Goal: Task Accomplishment & Management: Complete application form

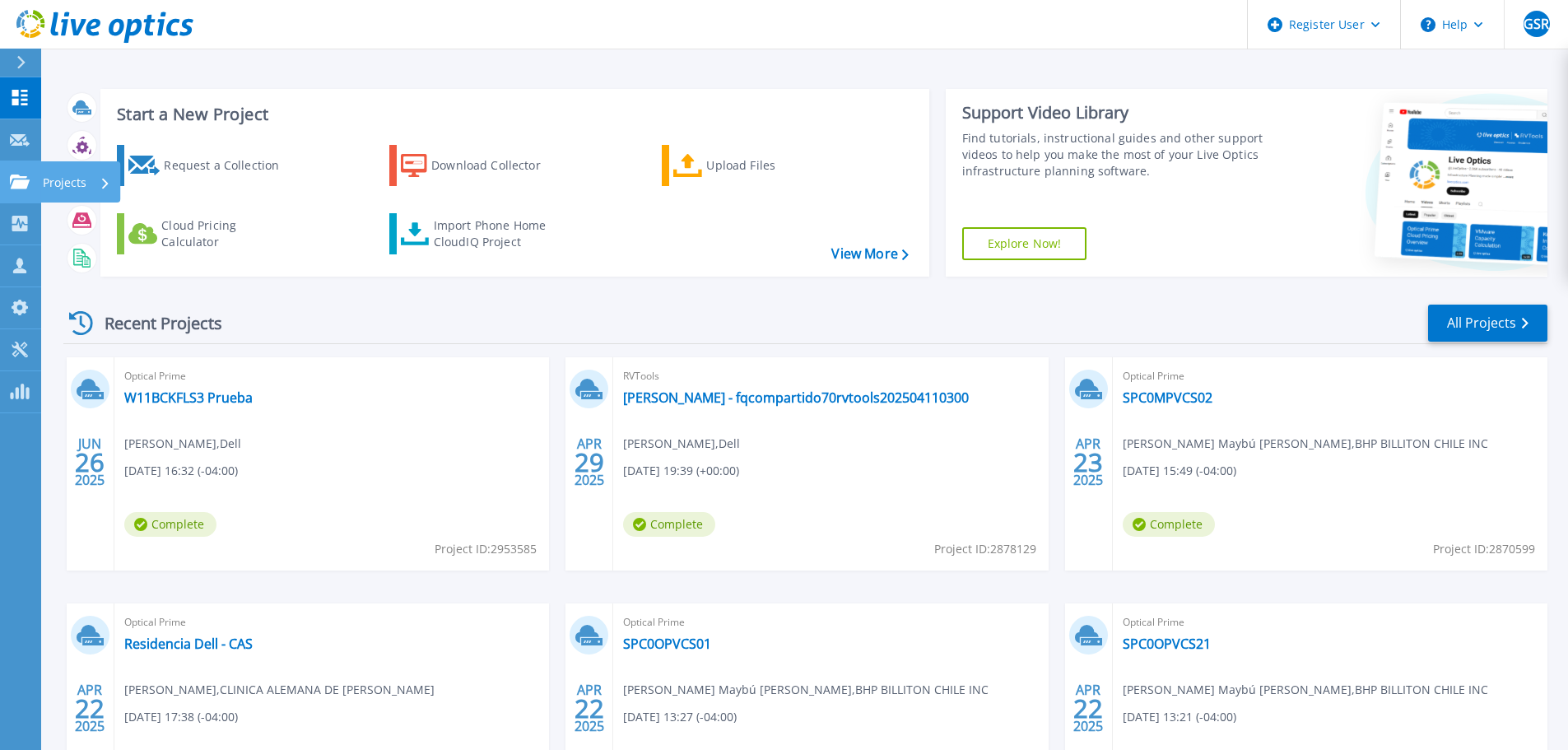
click at [26, 184] on icon at bounding box center [20, 182] width 20 height 14
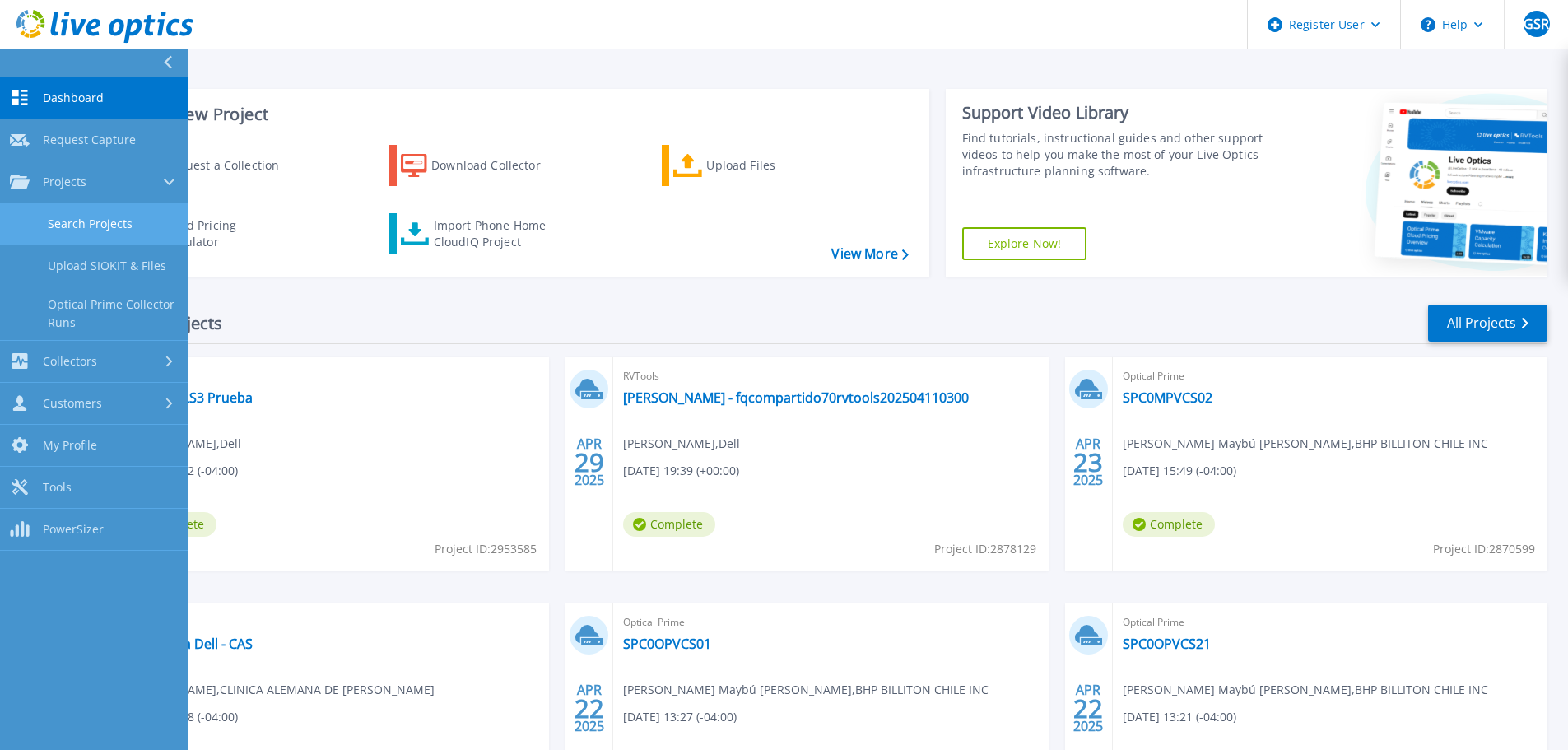
click at [98, 215] on link "Search Projects" at bounding box center [93, 224] width 187 height 42
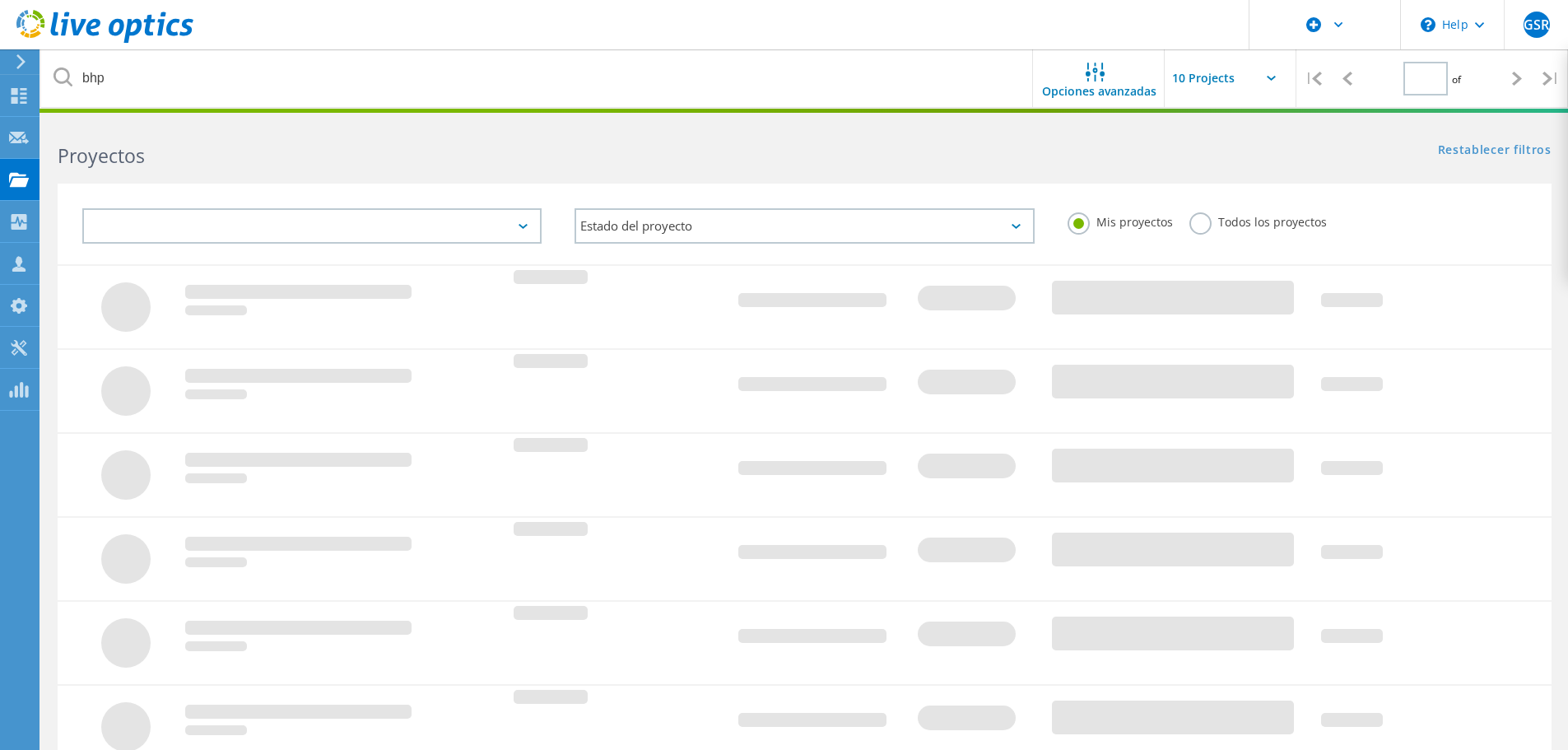
type input "1"
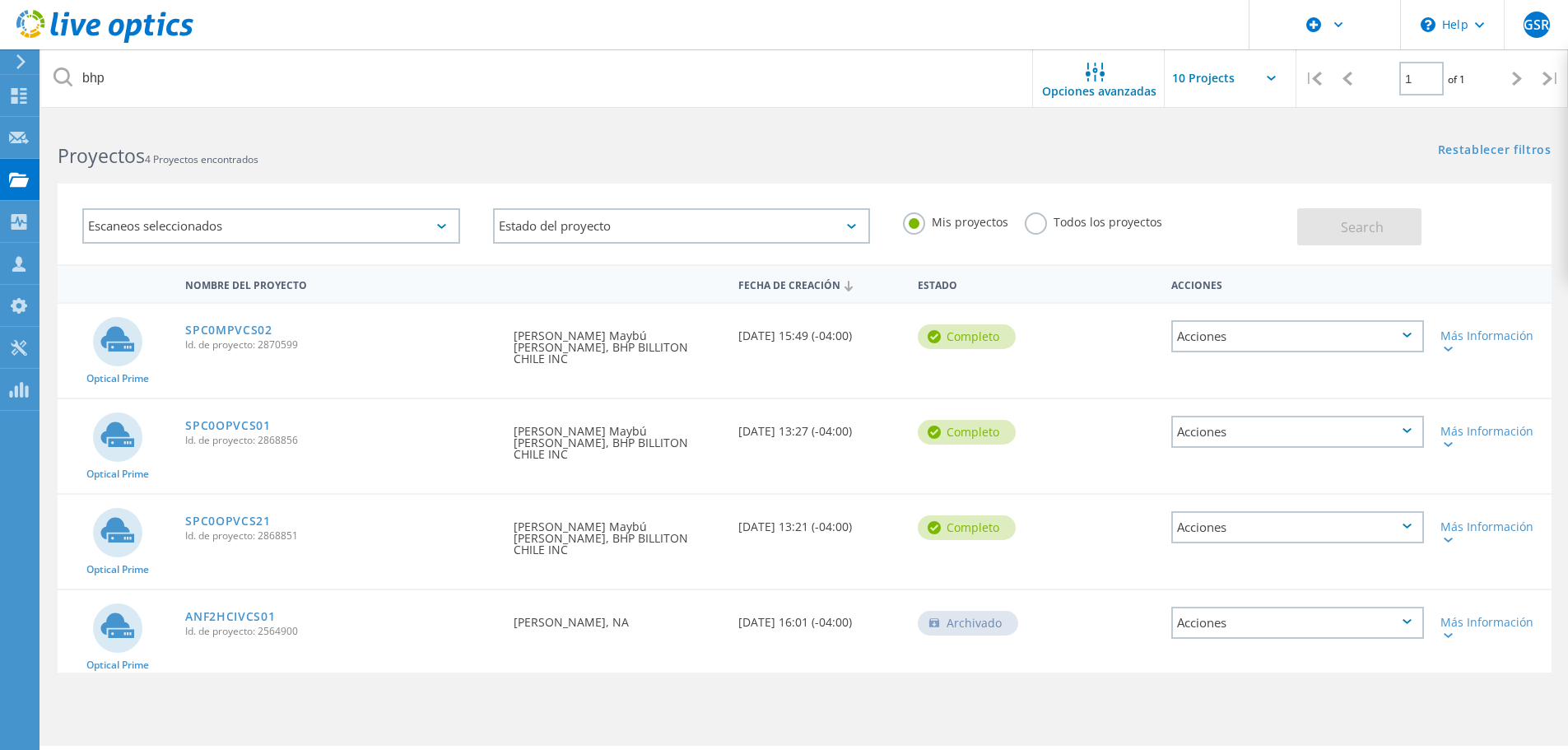
click at [1036, 224] on label "Todos los proyectos" at bounding box center [1094, 220] width 138 height 15
click at [0, 0] on input "Todos los proyectos" at bounding box center [0, 0] width 0 height 0
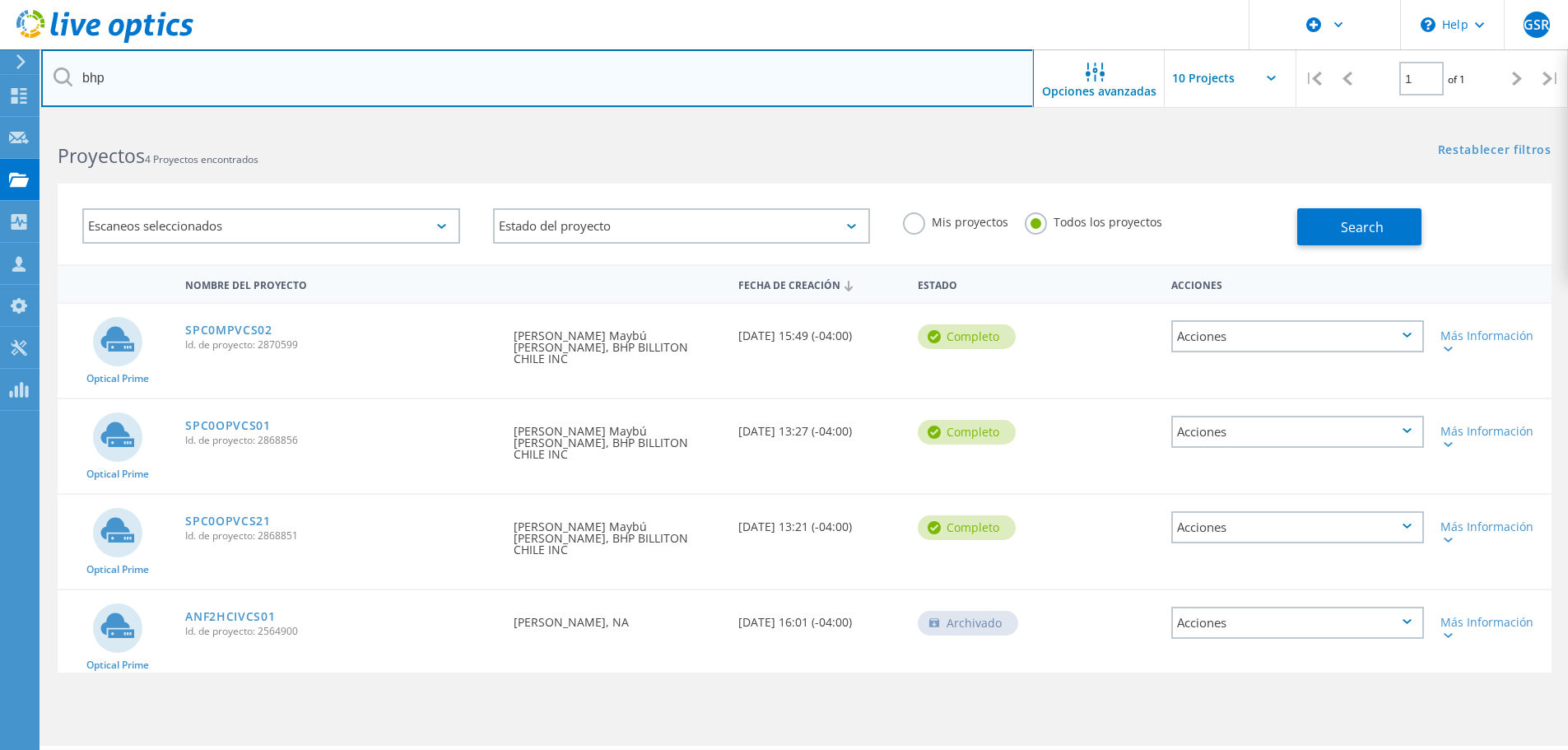
click at [448, 62] on input "bhp" at bounding box center [538, 78] width 993 height 57
type input "unity"
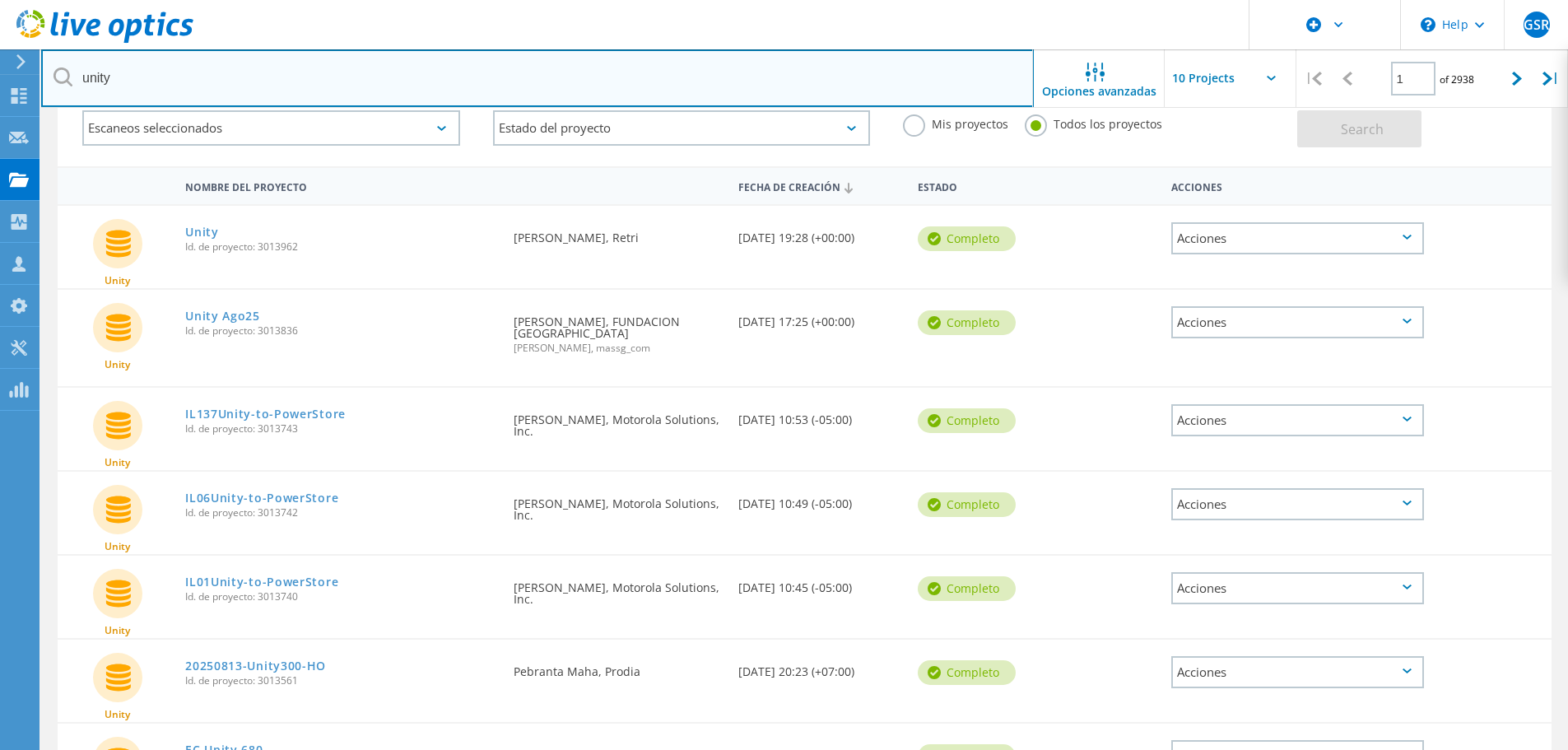
scroll to position [72, 0]
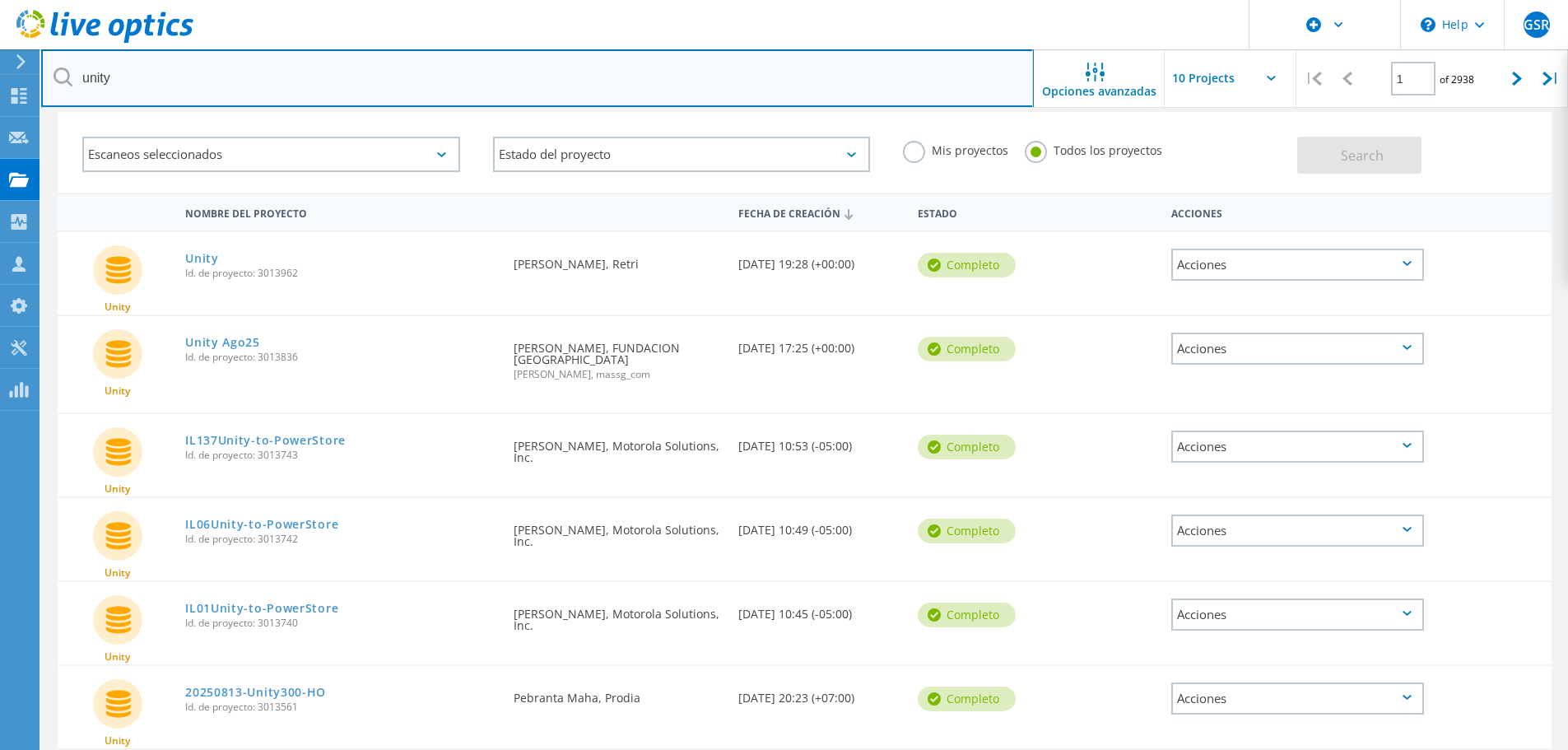
click at [147, 79] on input "unity" at bounding box center [538, 78] width 993 height 57
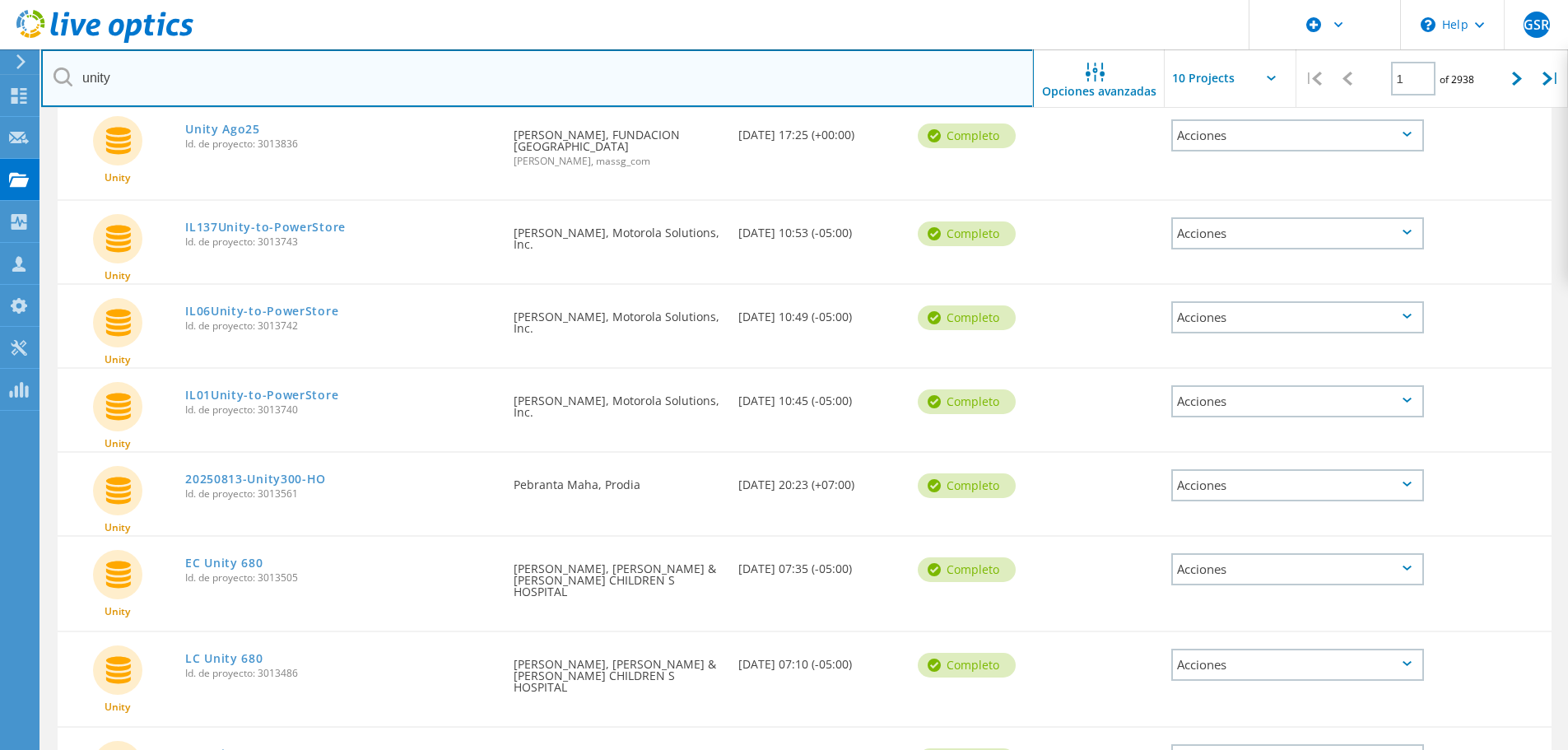
scroll to position [318, 0]
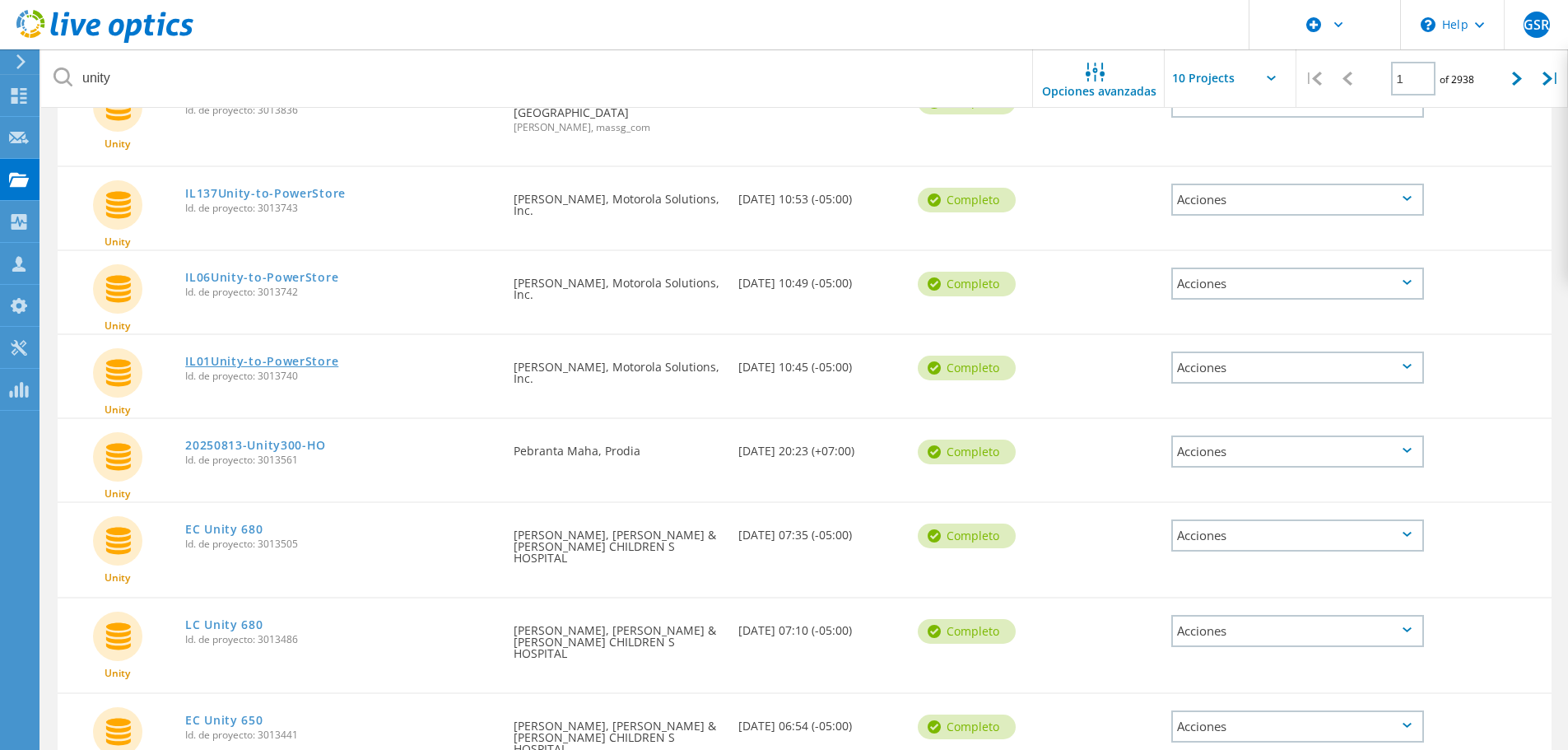
click at [260, 366] on link "IL01Unity-to-PowerStore" at bounding box center [261, 361] width 153 height 11
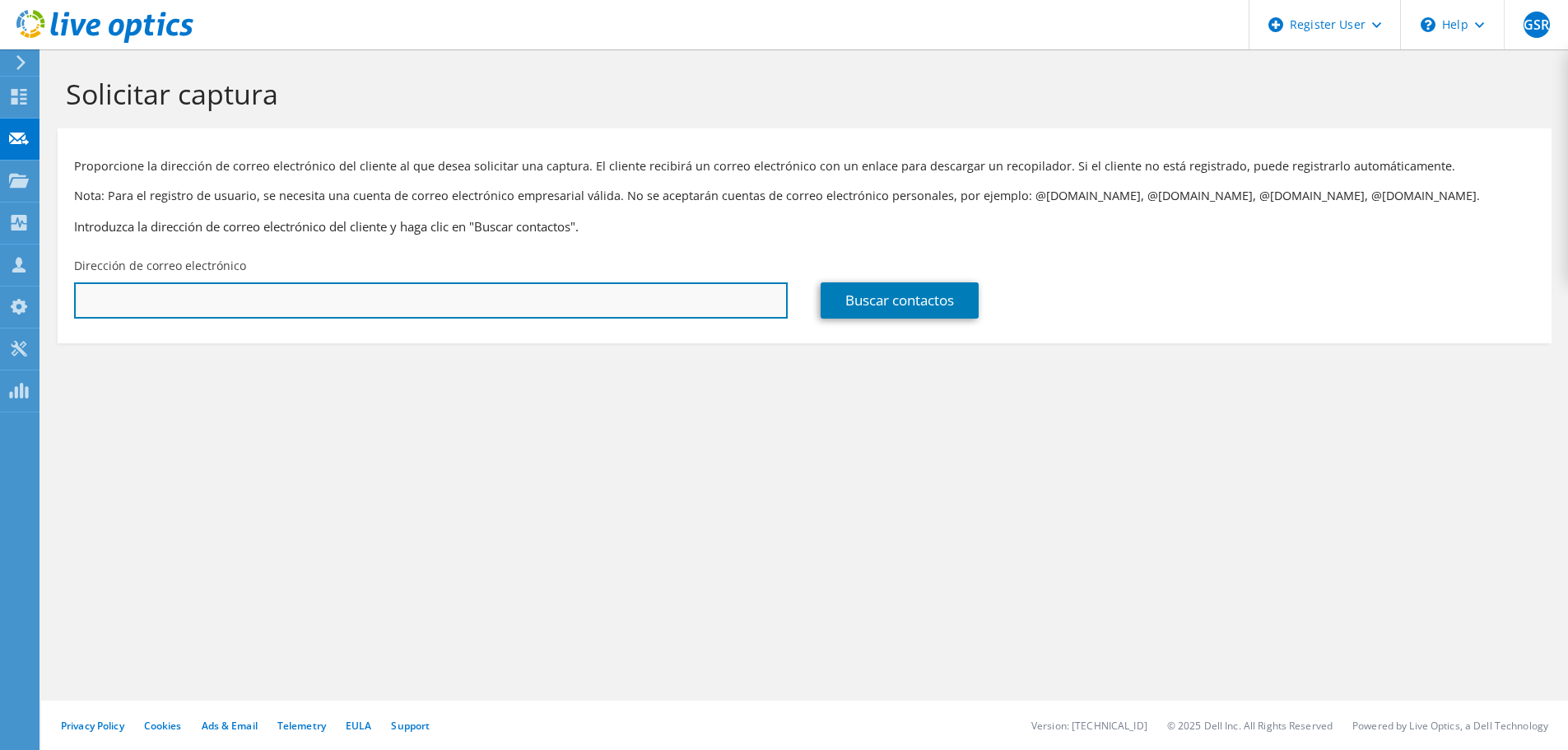
drag, startPoint x: 103, startPoint y: 291, endPoint x: 113, endPoint y: 293, distance: 10.2
click at [103, 291] on input "text" at bounding box center [431, 301] width 714 height 36
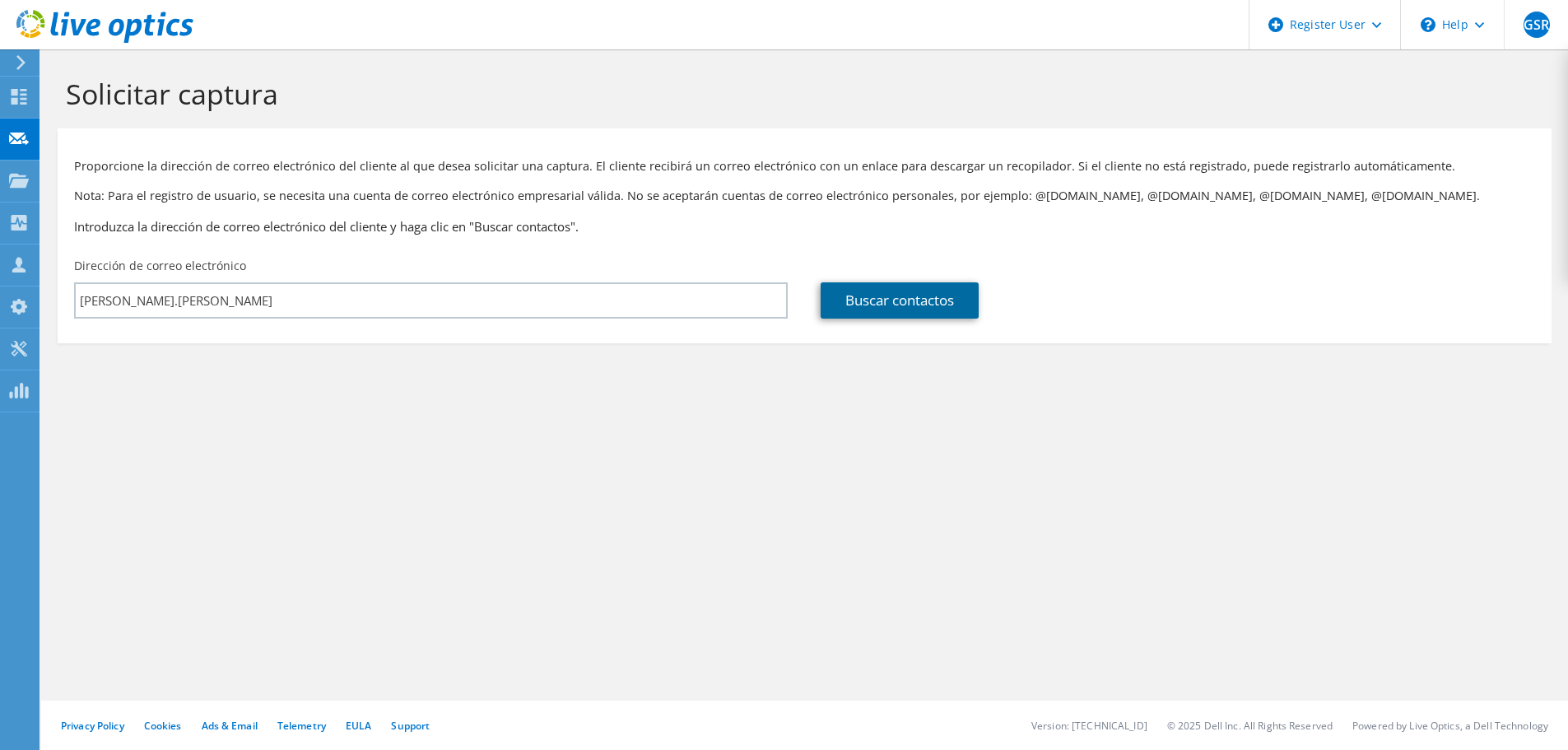
click at [870, 301] on link "Buscar contactos" at bounding box center [900, 301] width 158 height 36
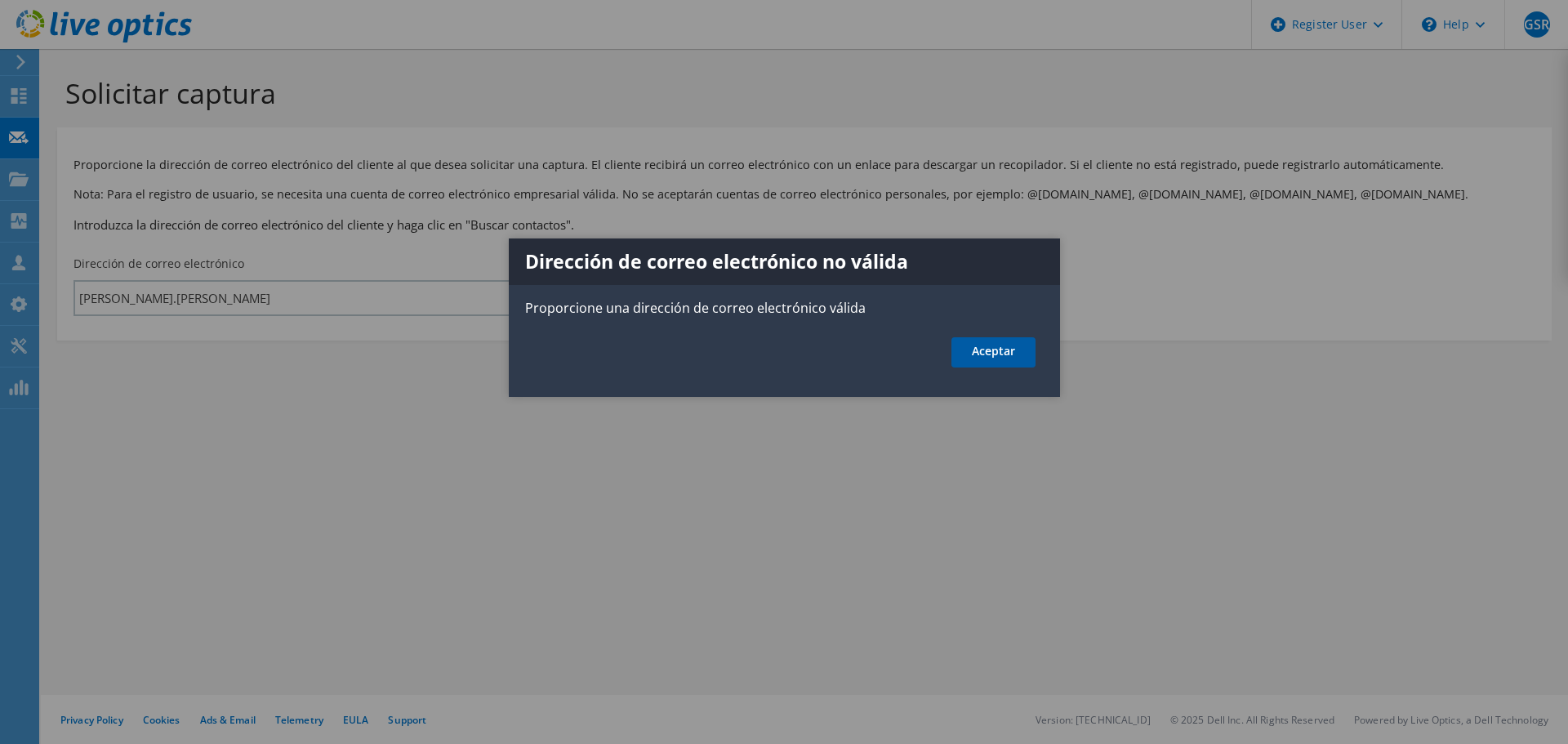
click at [983, 353] on link "Aceptar" at bounding box center [993, 352] width 84 height 31
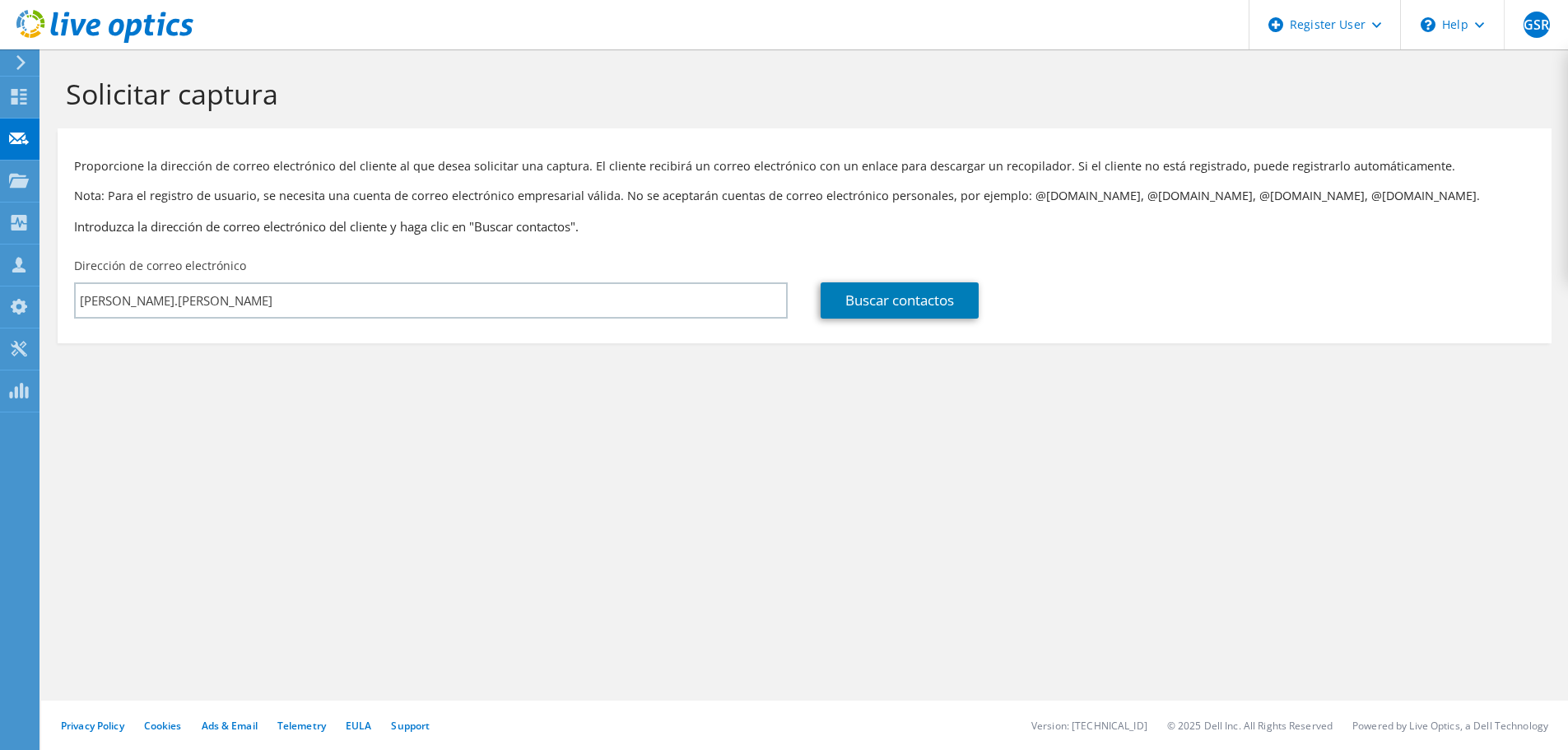
click at [74, 381] on section "Solicitar captura Proporcione la dirección de correo electrónico del cliente al…" at bounding box center [805, 238] width 1527 height 377
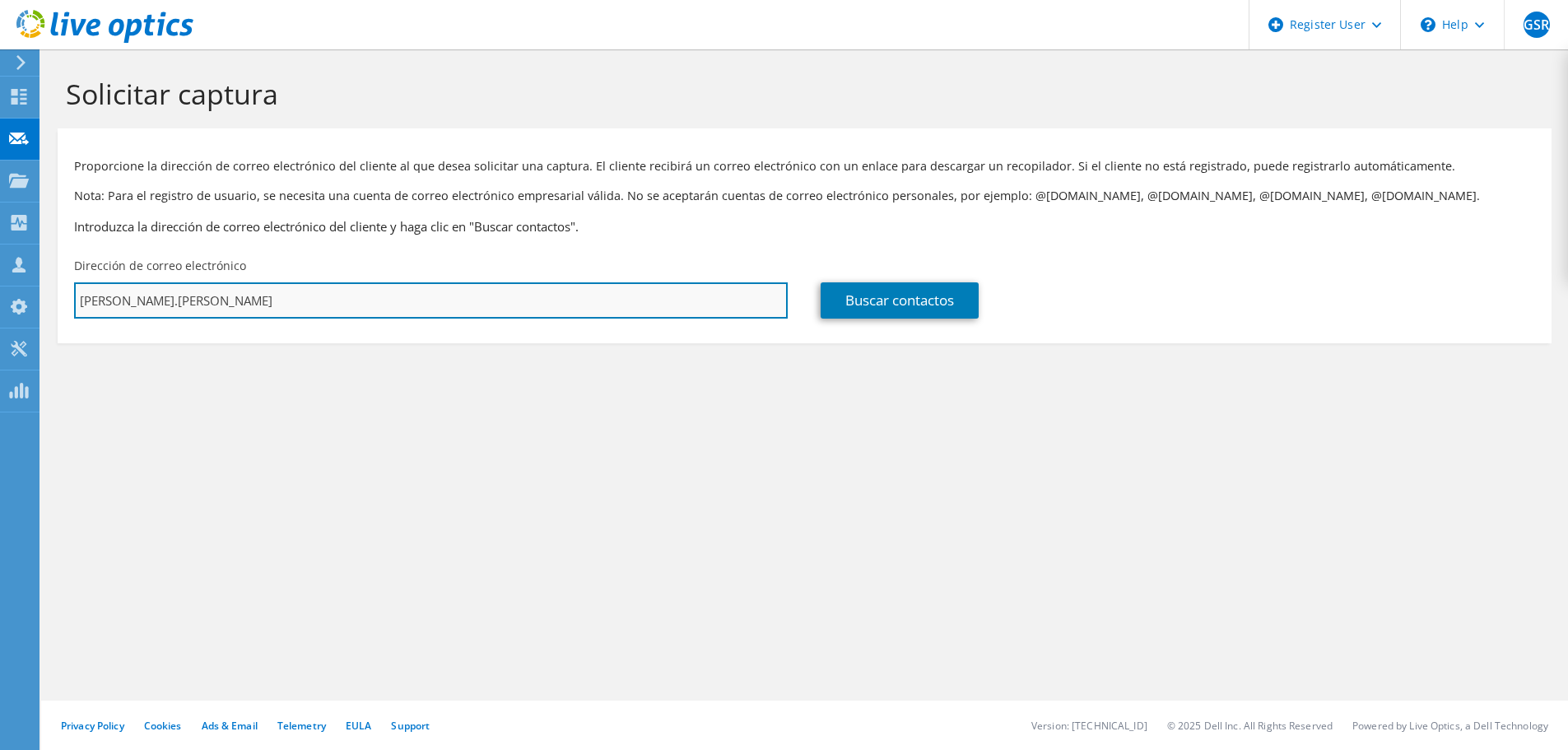
click at [185, 292] on input "richard.diaz" at bounding box center [431, 301] width 714 height 36
paste input "Díaz Cortés Richard <rdiazc@alemana.cl>"
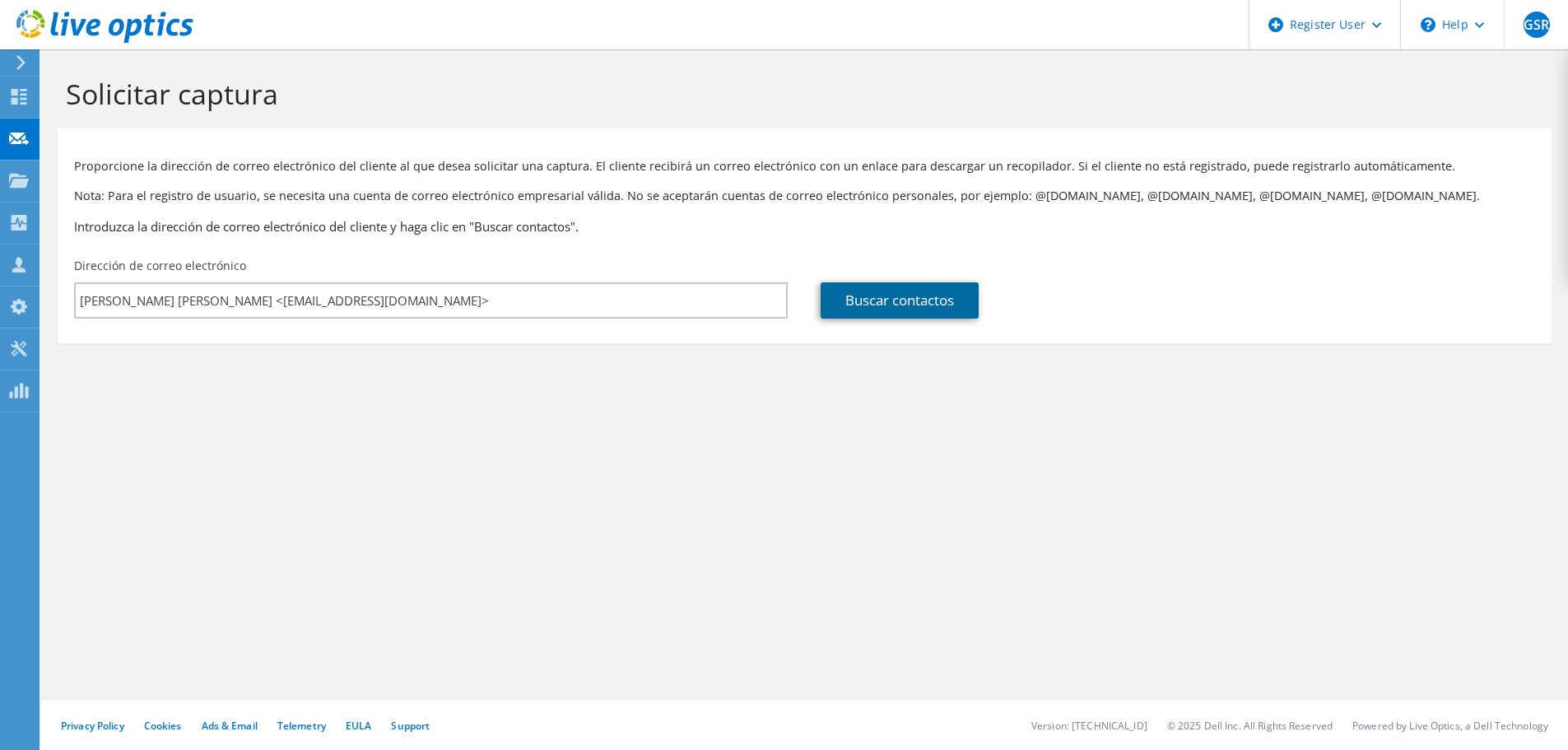
click at [876, 308] on link "Buscar contactos" at bounding box center [900, 301] width 158 height 36
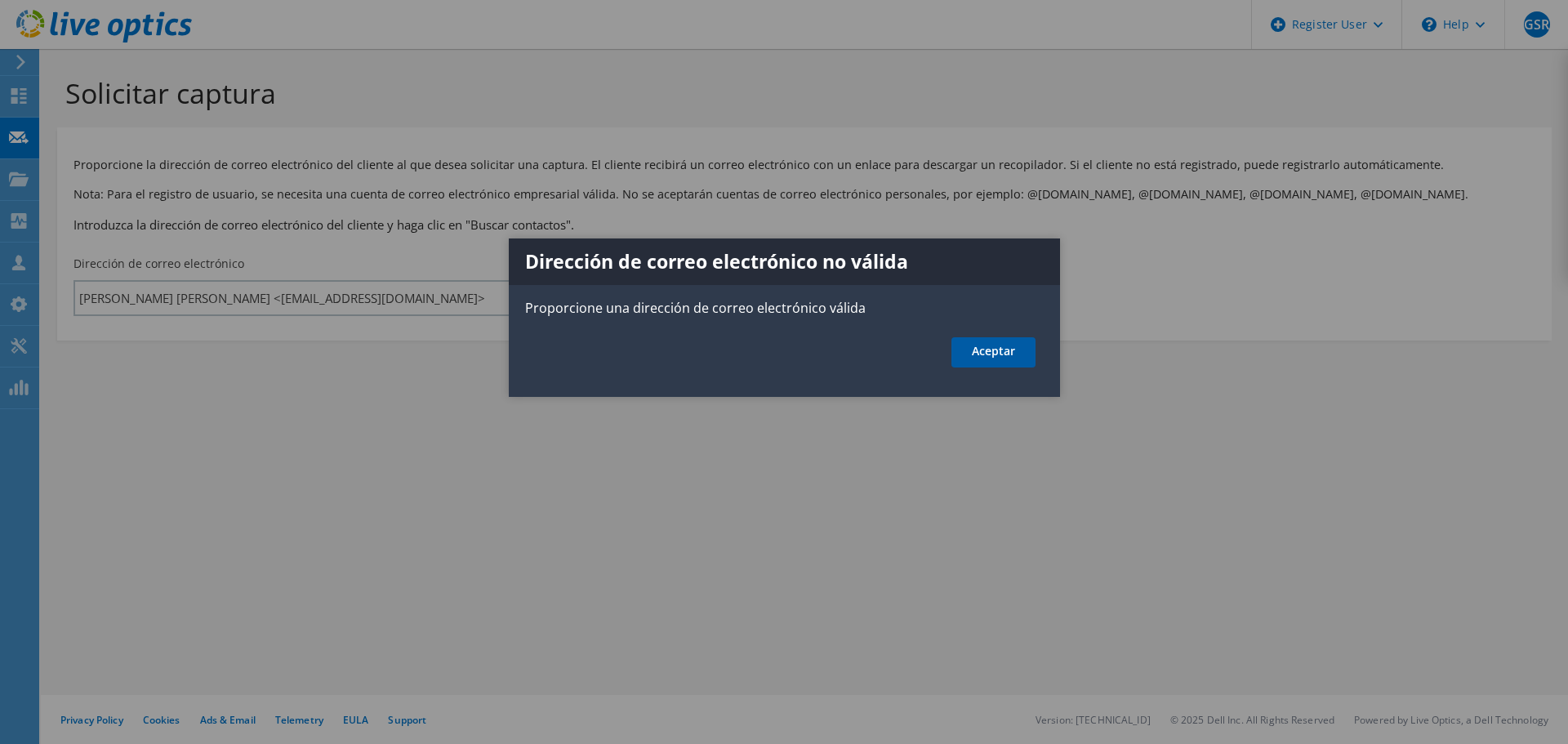
click at [981, 348] on link "Aceptar" at bounding box center [993, 352] width 84 height 31
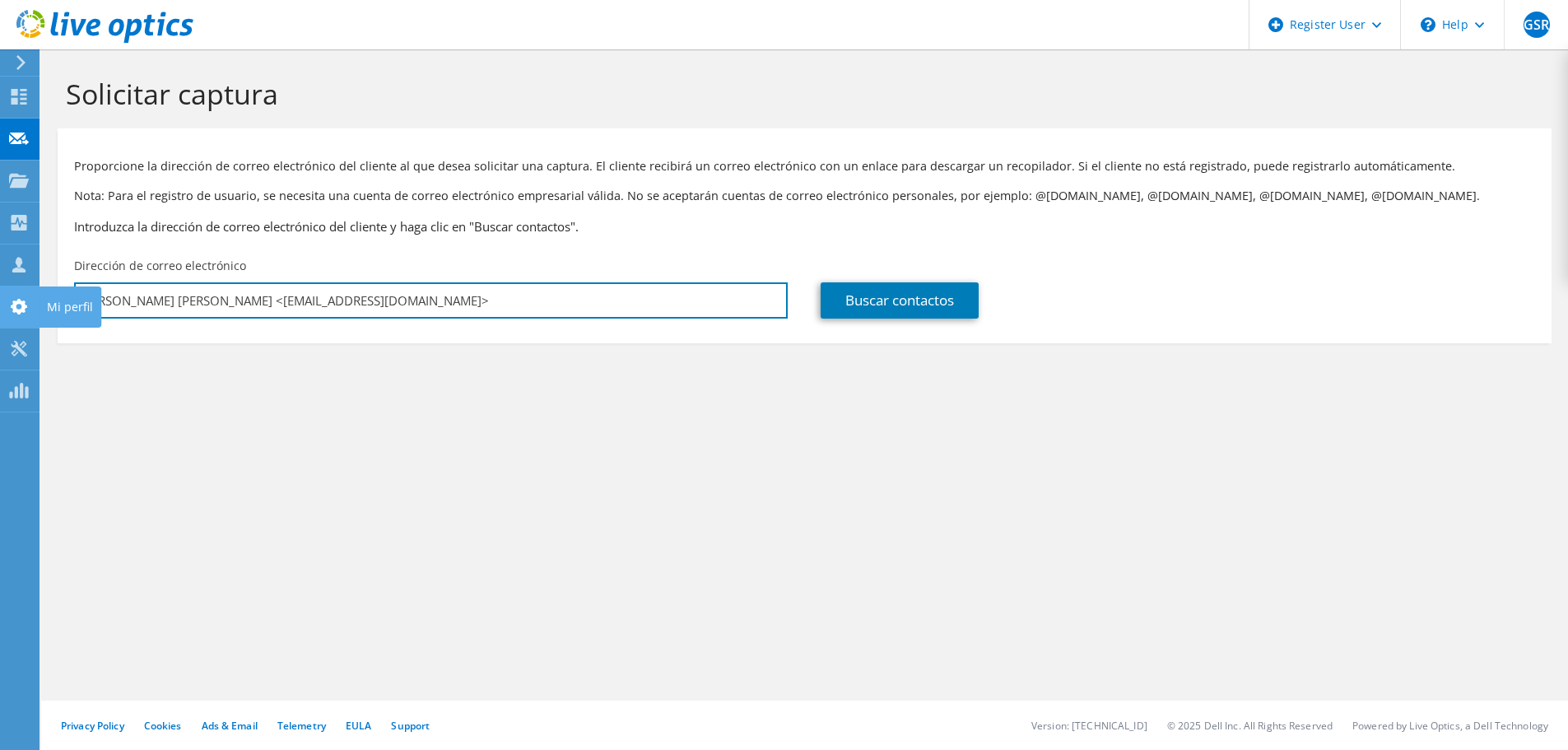
drag, startPoint x: 201, startPoint y: 301, endPoint x: 0, endPoint y: 296, distance: 201.1
click at [0, 296] on div "GSR Usuario de Dell Gerardo Santos Rodriguez Gerardo.Santosrodriguez@dell.com D…" at bounding box center [784, 375] width 1568 height 750
click at [320, 312] on input "rdiazc@alemana.cl>" at bounding box center [431, 301] width 714 height 36
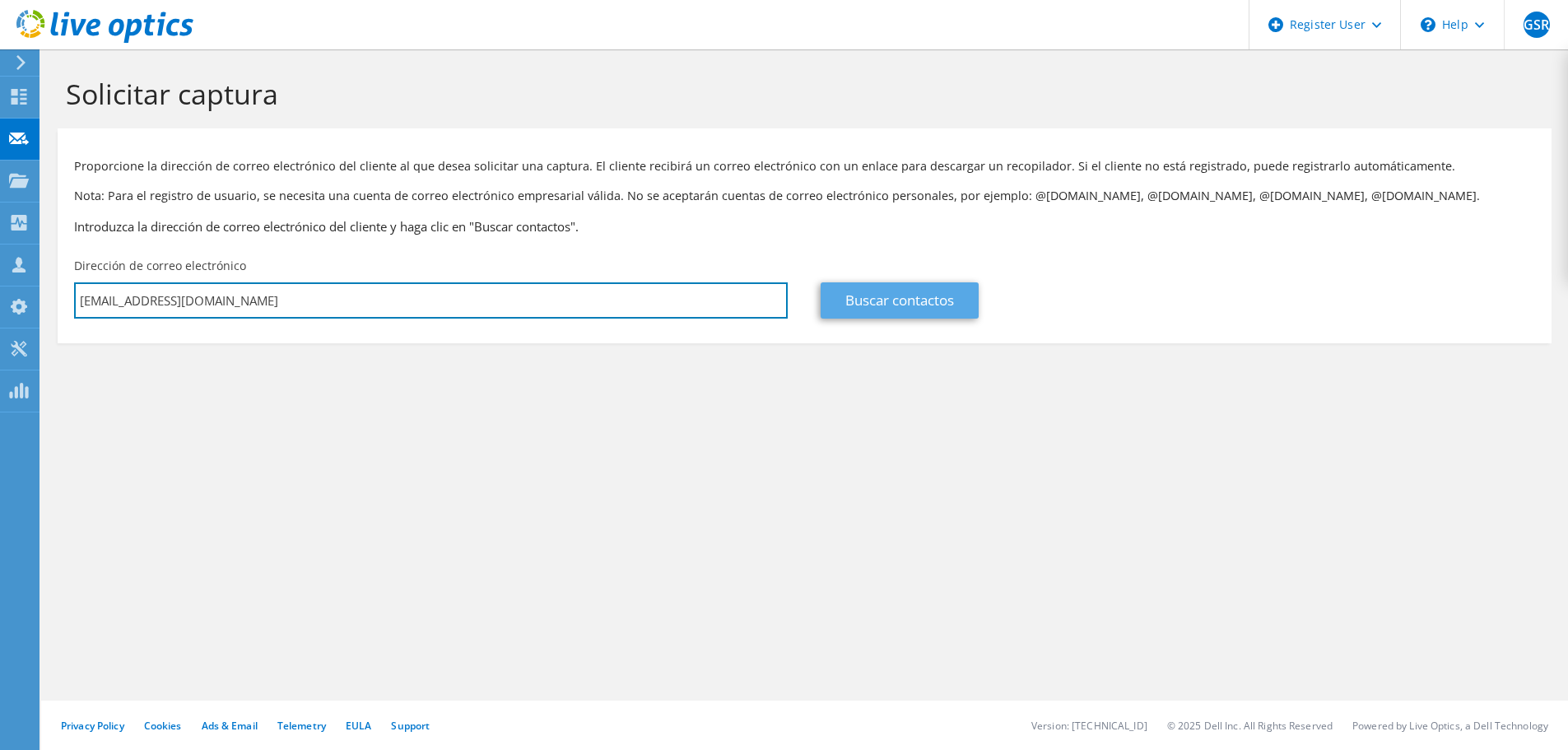
type input "rdiazc@alemana.cl"
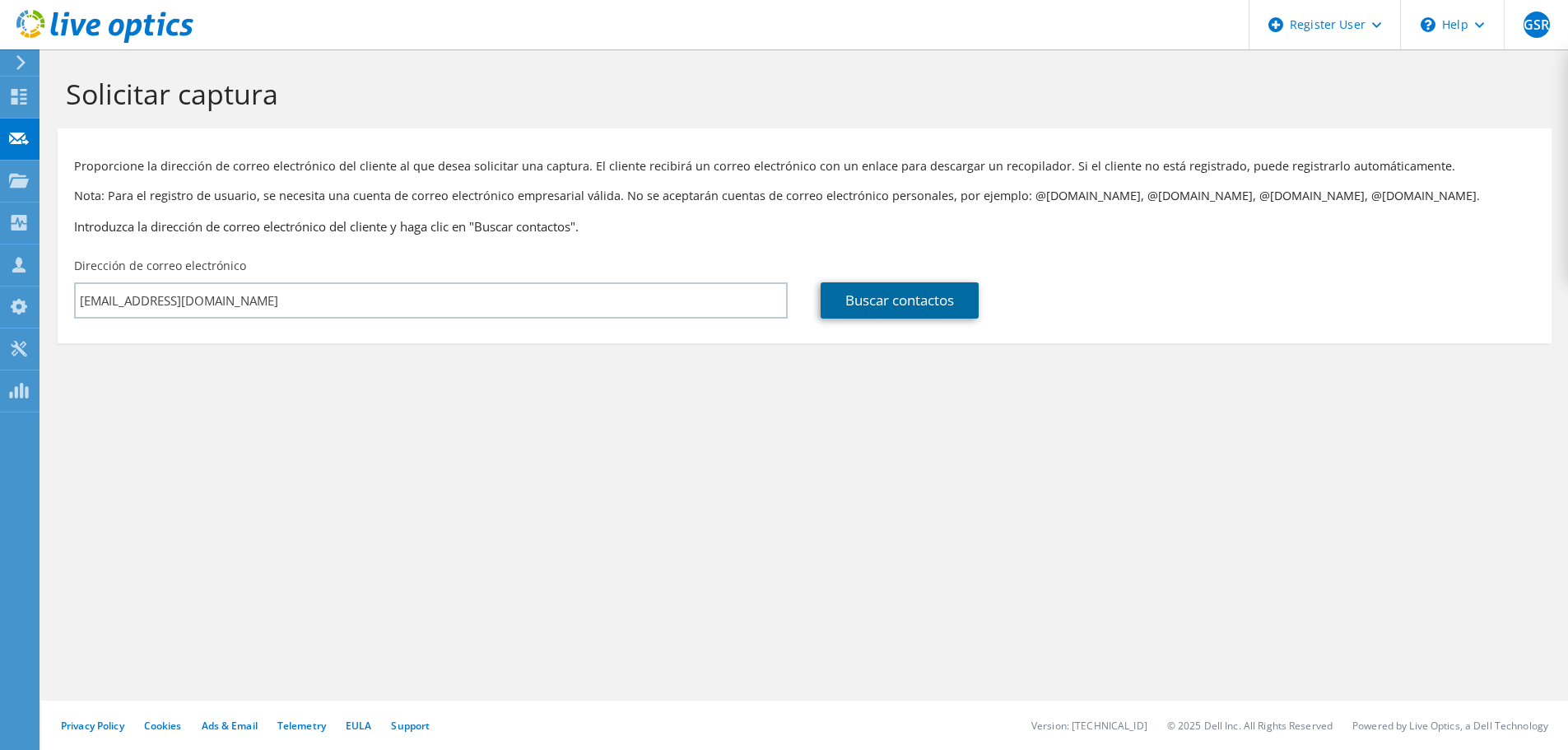
click at [868, 303] on link "Buscar contactos" at bounding box center [900, 301] width 158 height 36
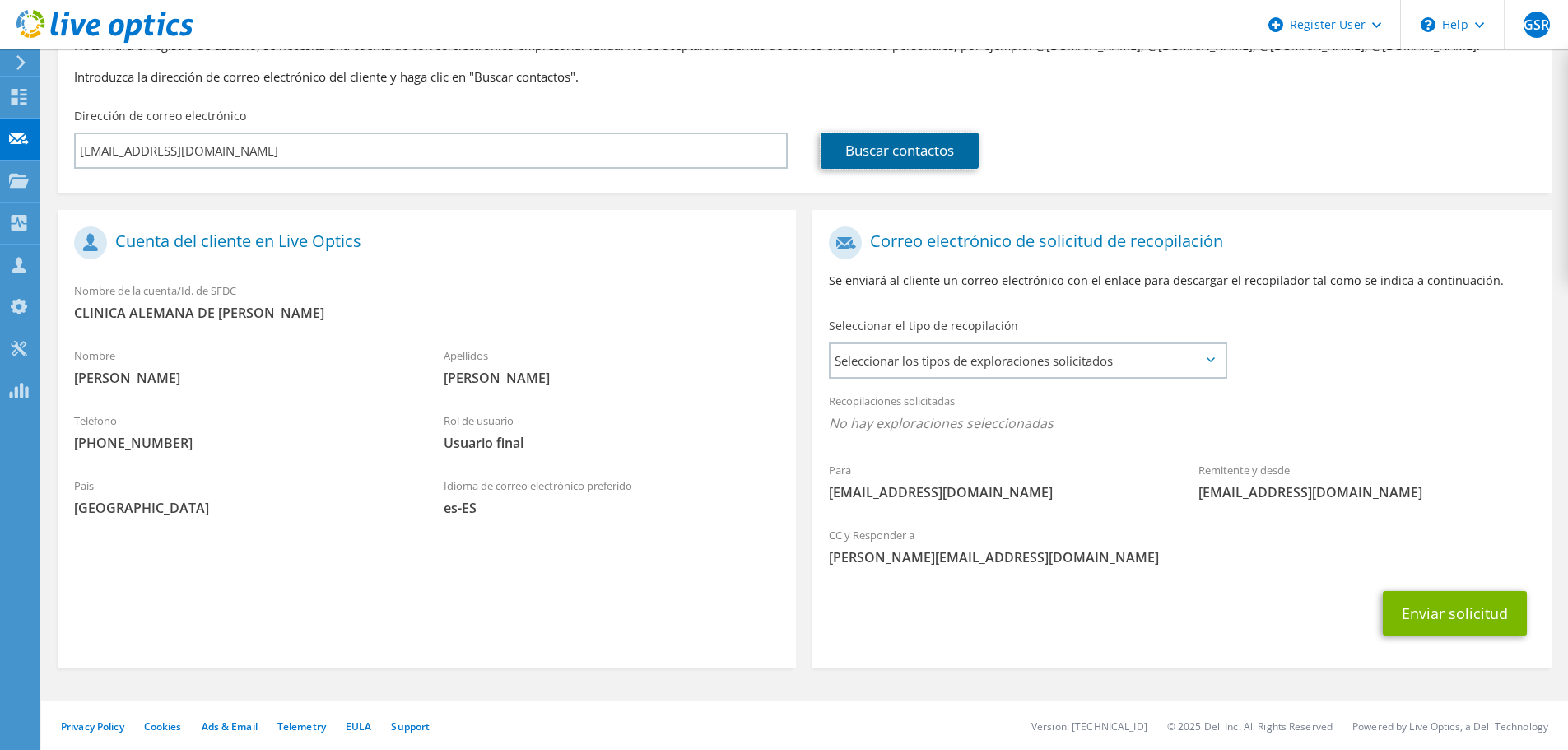
scroll to position [151, 0]
click at [895, 360] on span "Seleccionar los tipos de exploraciones solicitados" at bounding box center [1028, 360] width 395 height 33
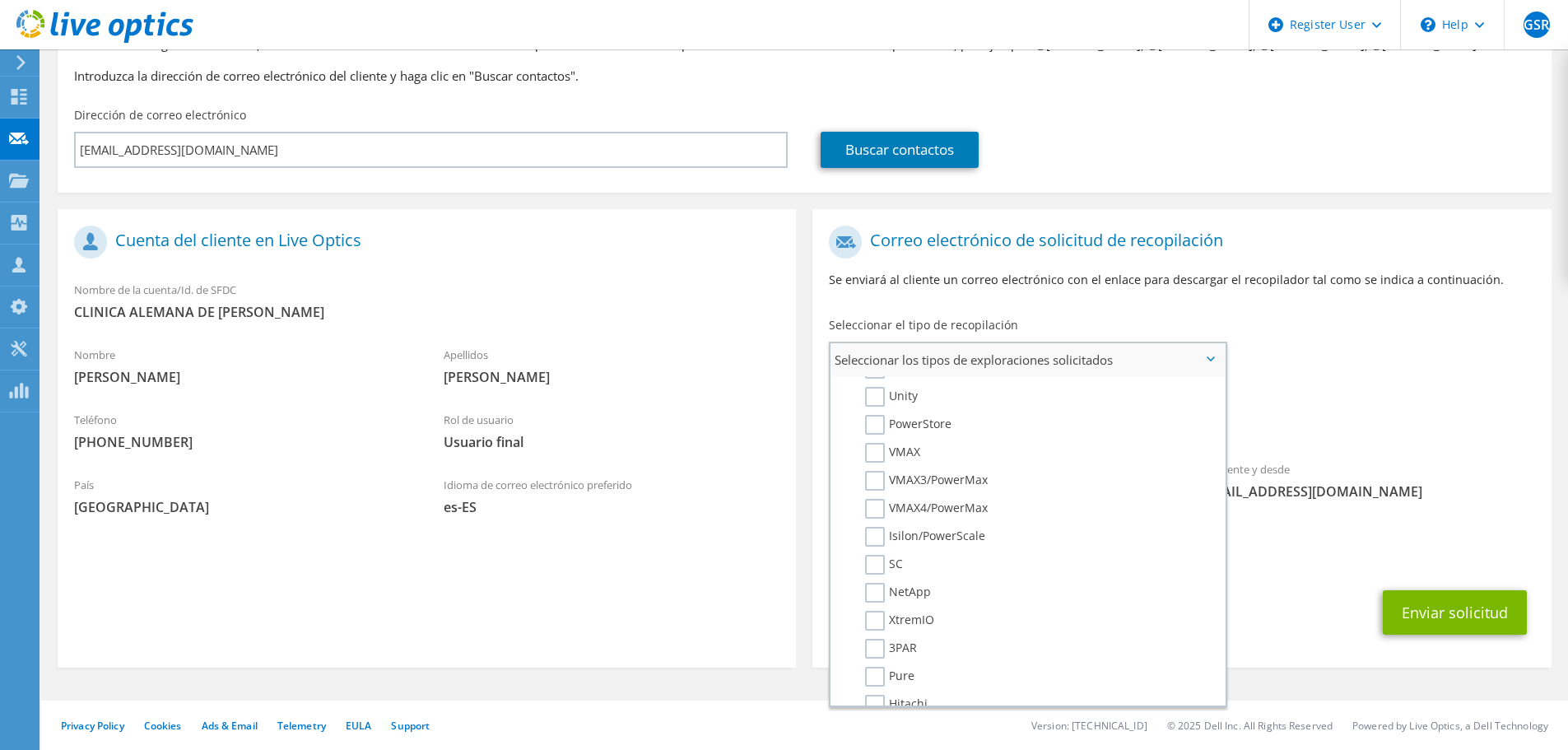
scroll to position [247, 0]
click at [876, 479] on label "Unity" at bounding box center [892, 479] width 53 height 20
click at [0, 0] on input "Unity" at bounding box center [0, 0] width 0 height 0
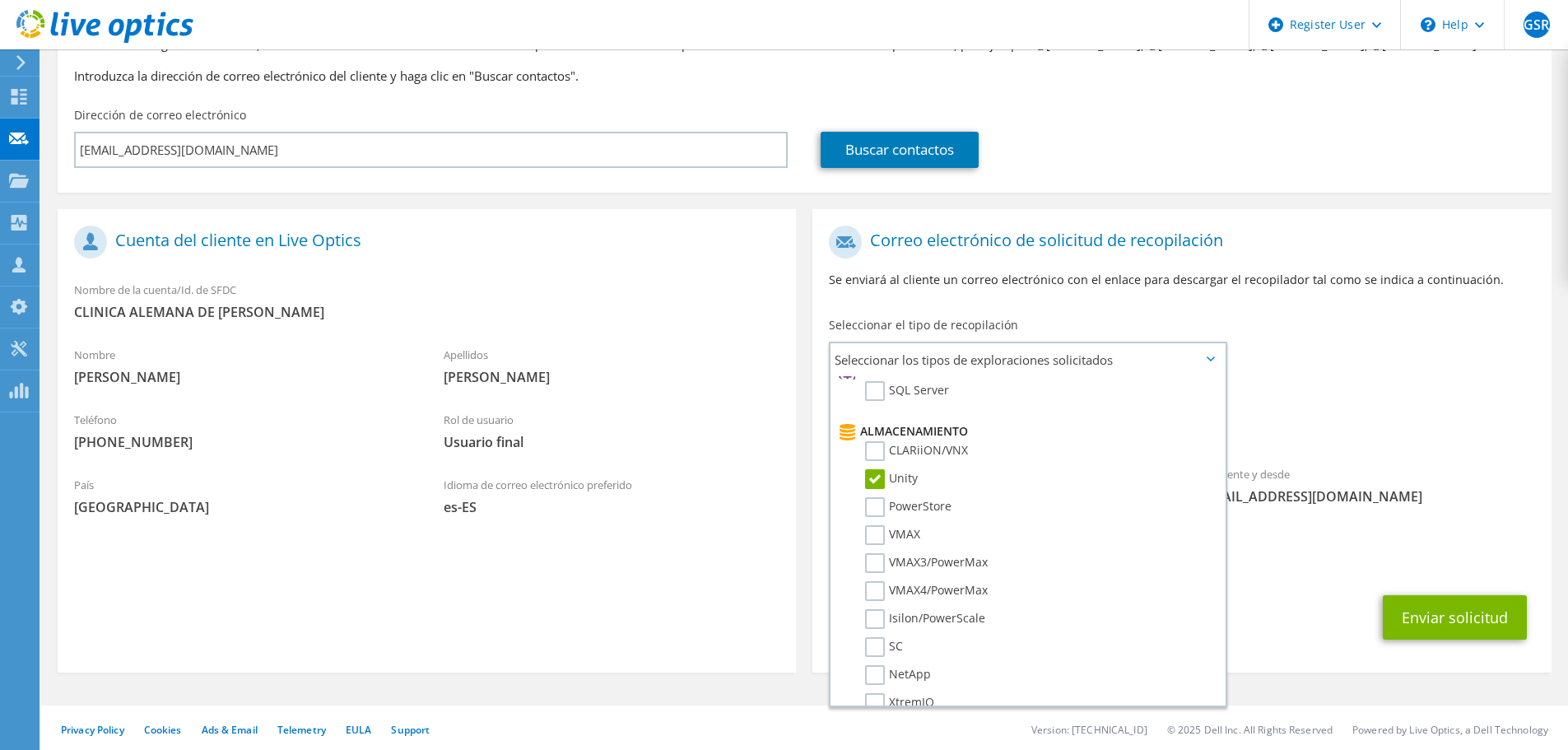
click at [1316, 595] on div "Enviar solicitud" at bounding box center [1181, 617] width 739 height 61
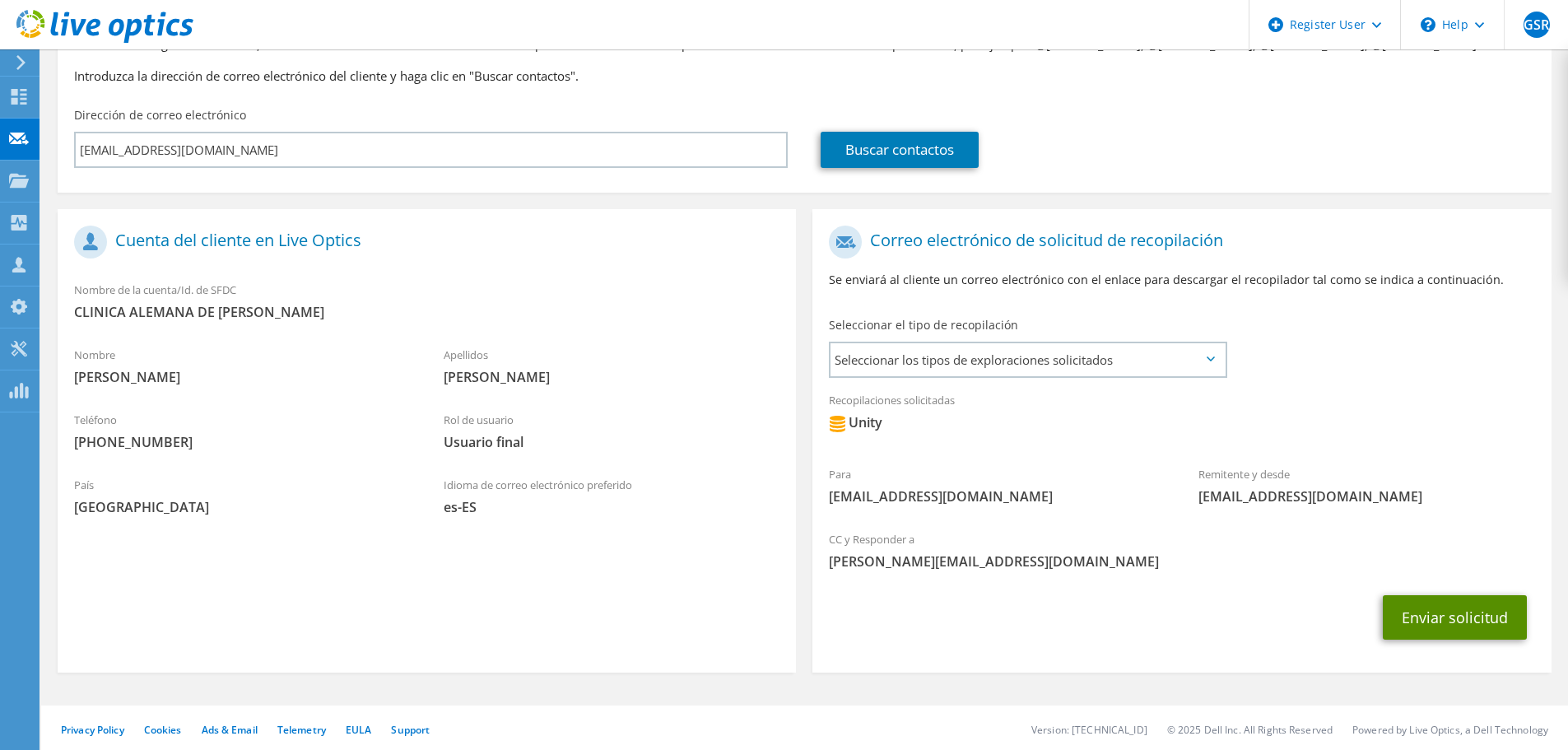
click at [1464, 614] on button "Enviar solicitud" at bounding box center [1455, 617] width 144 height 45
